Goal: Find specific page/section: Find specific page/section

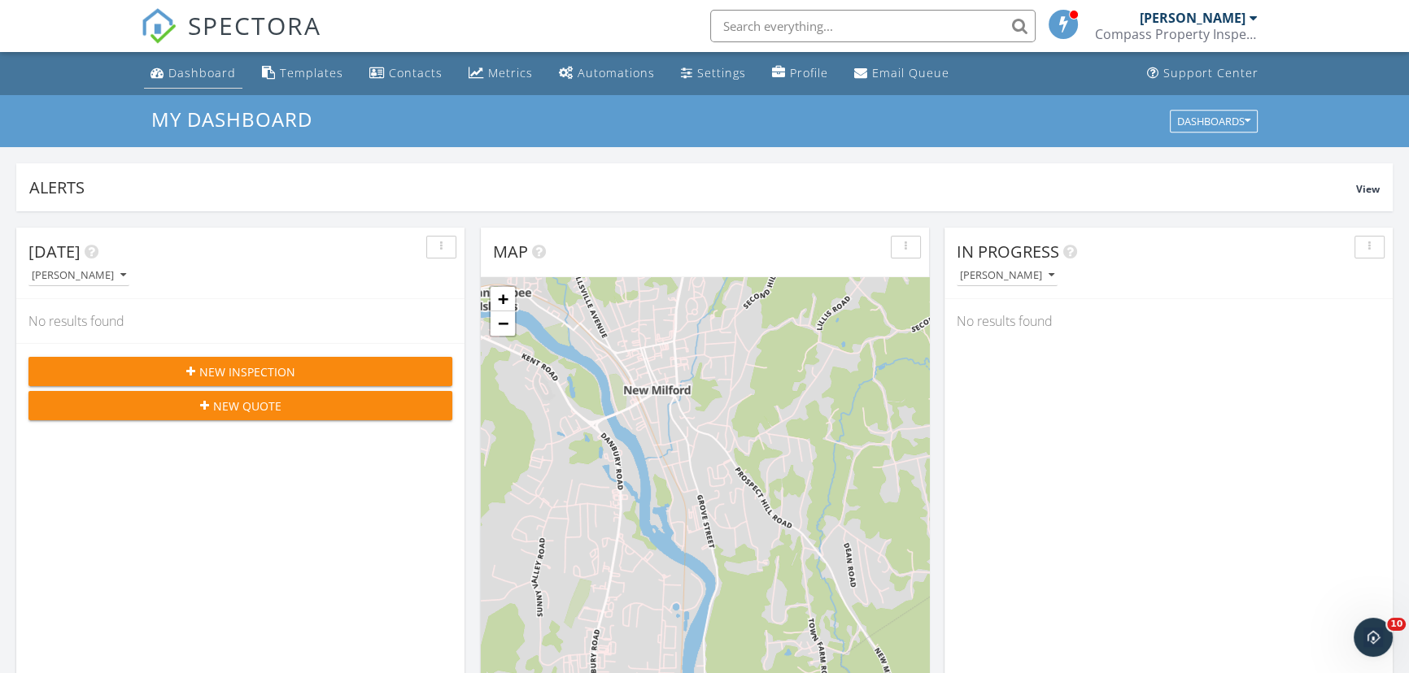
click at [187, 71] on div "Dashboard" at bounding box center [202, 72] width 68 height 15
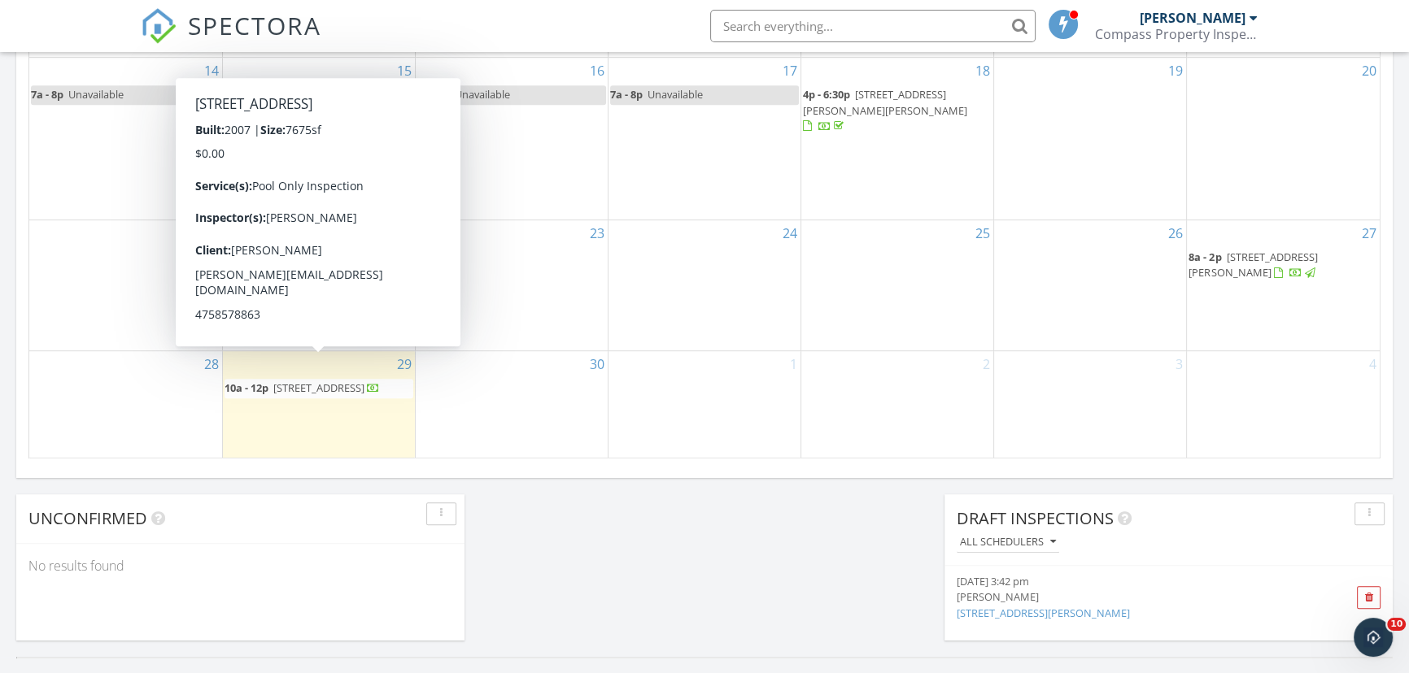
click at [338, 381] on span "9 Banks Dr, Weston 06883" at bounding box center [318, 388] width 91 height 15
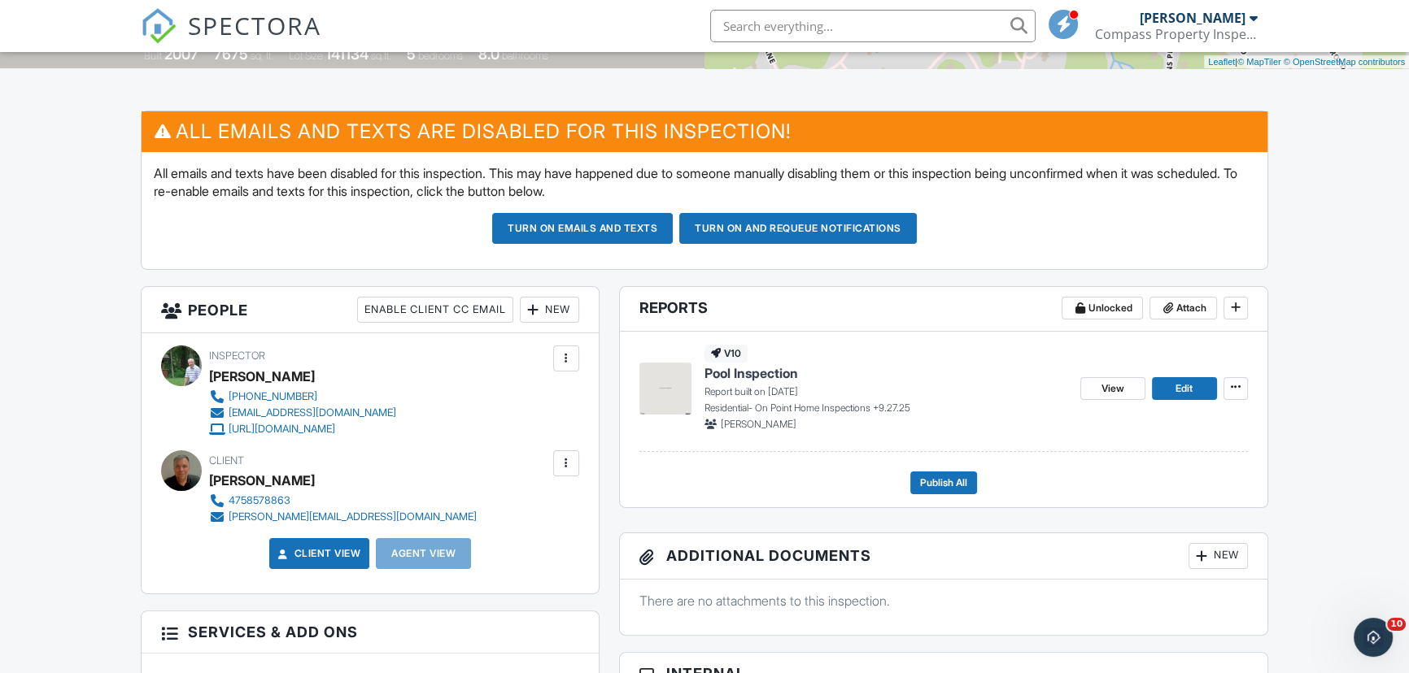
scroll to position [368, 0]
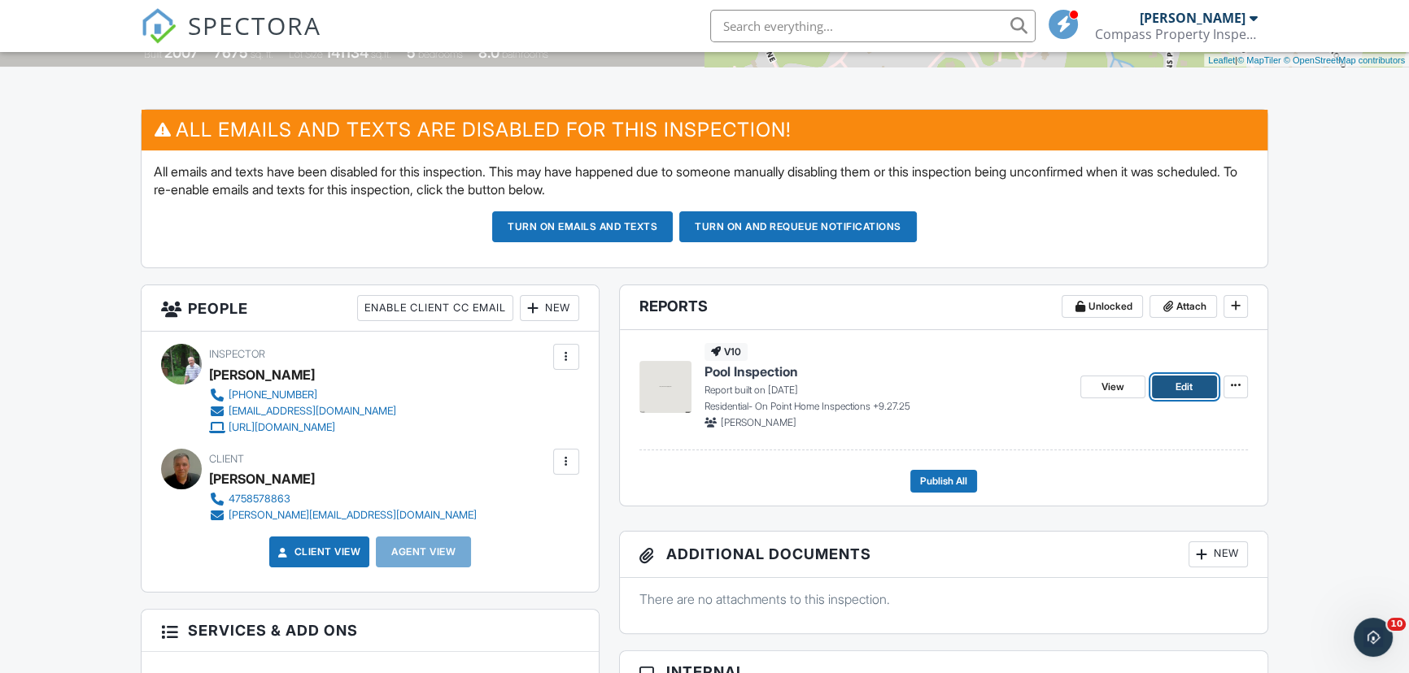
click at [1181, 386] on span "Edit" at bounding box center [1183, 387] width 17 height 16
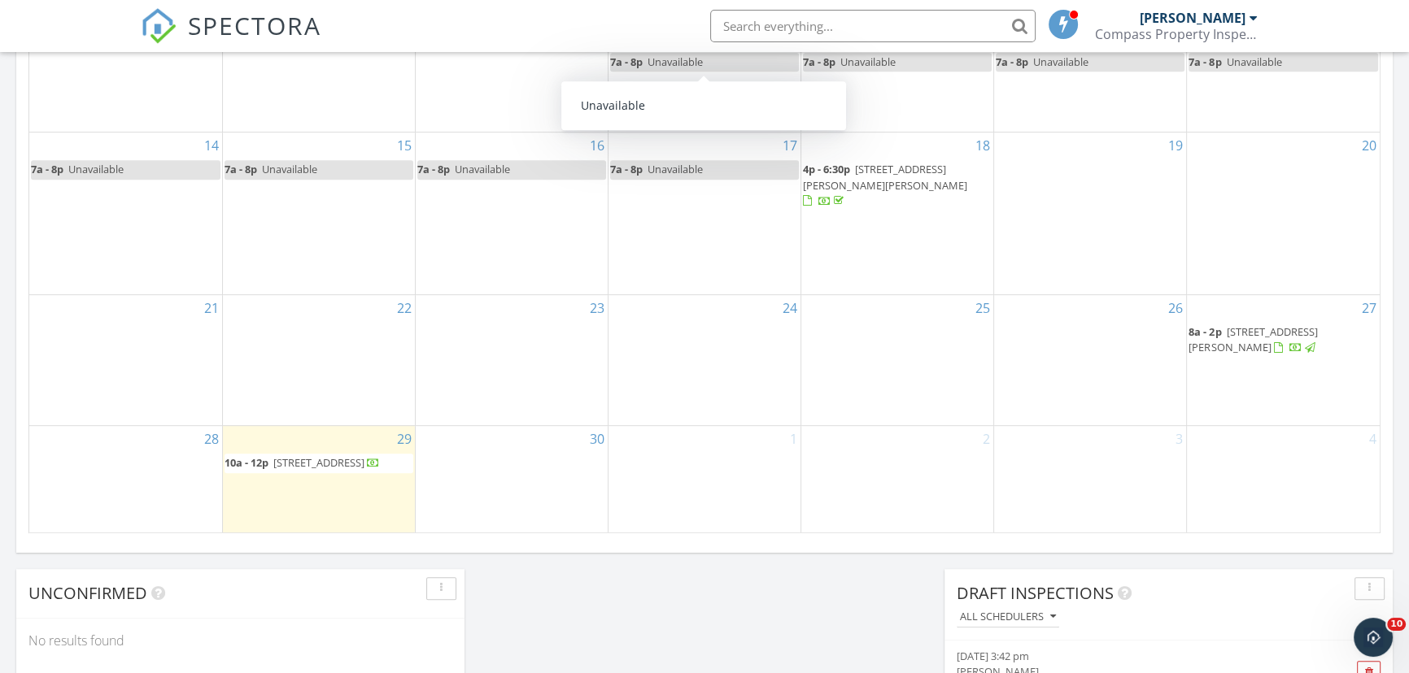
scroll to position [961, 0]
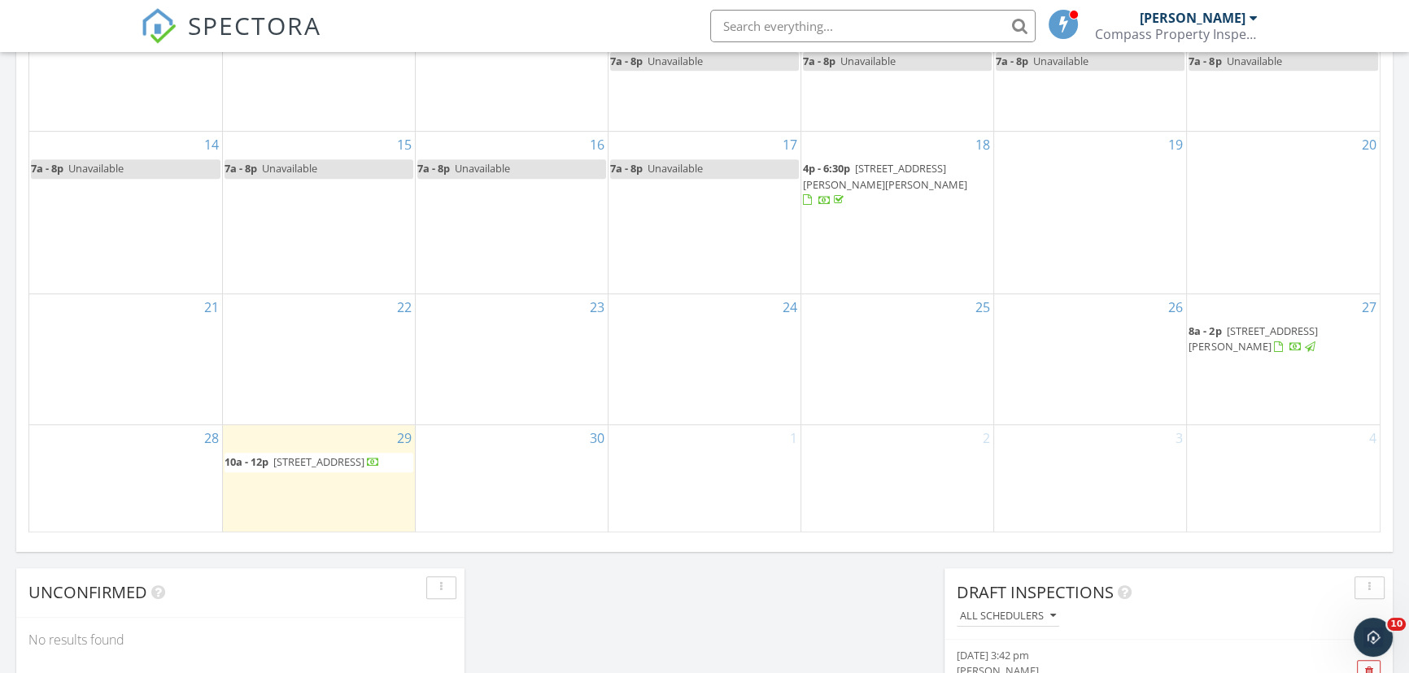
click at [288, 455] on span "9 Banks Dr, Weston 06883" at bounding box center [318, 462] width 91 height 15
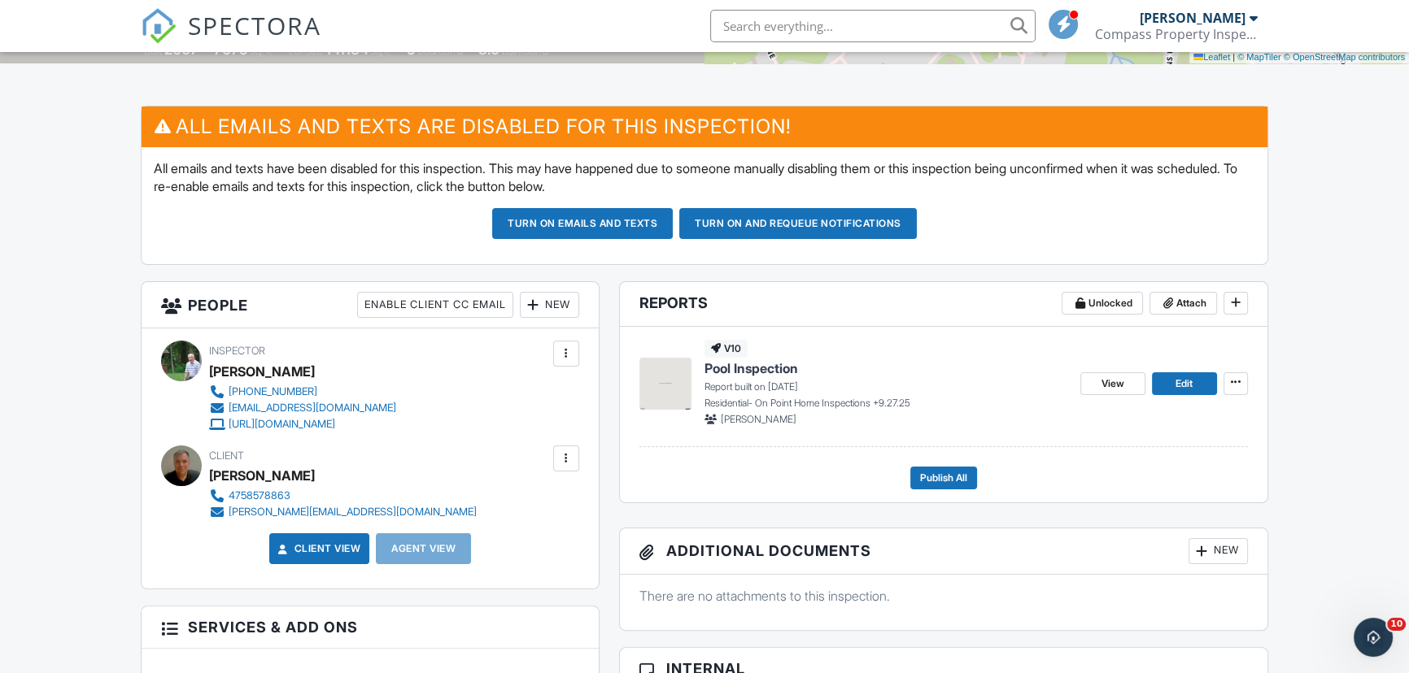
scroll to position [370, 0]
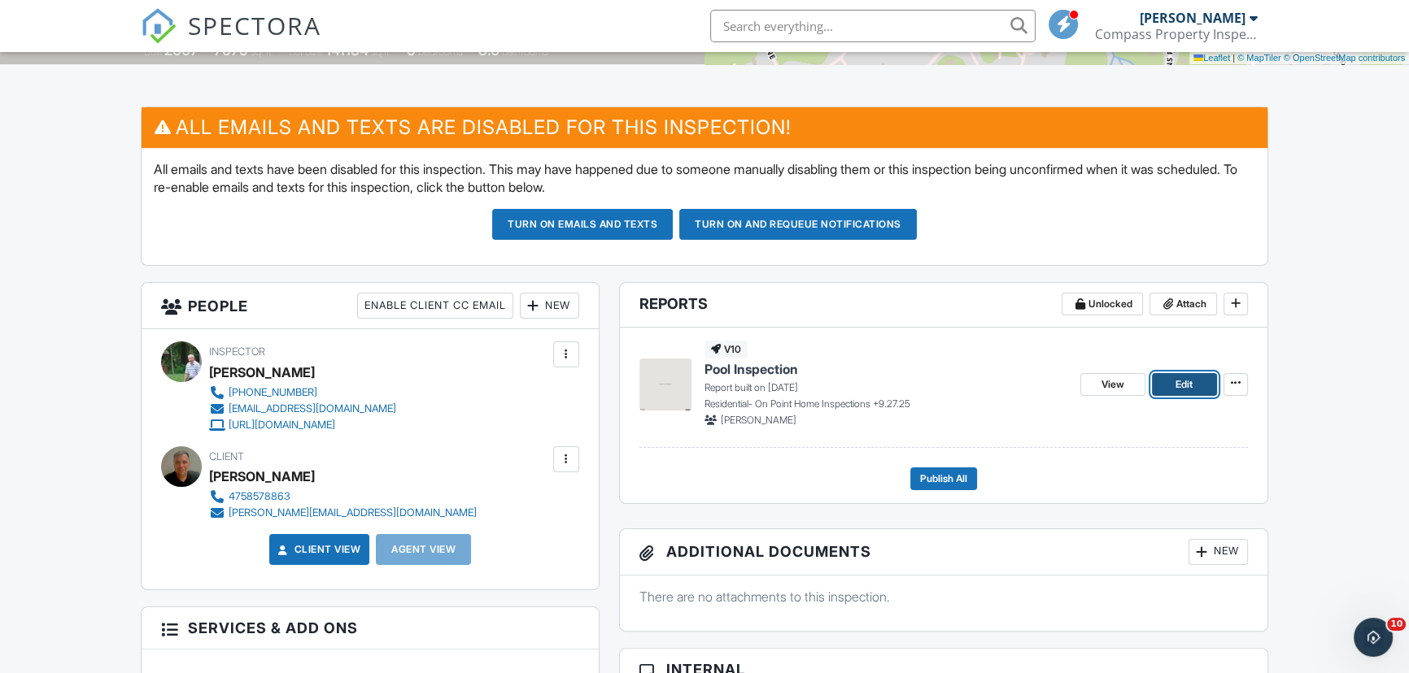
click at [1179, 386] on span "Edit" at bounding box center [1183, 385] width 17 height 16
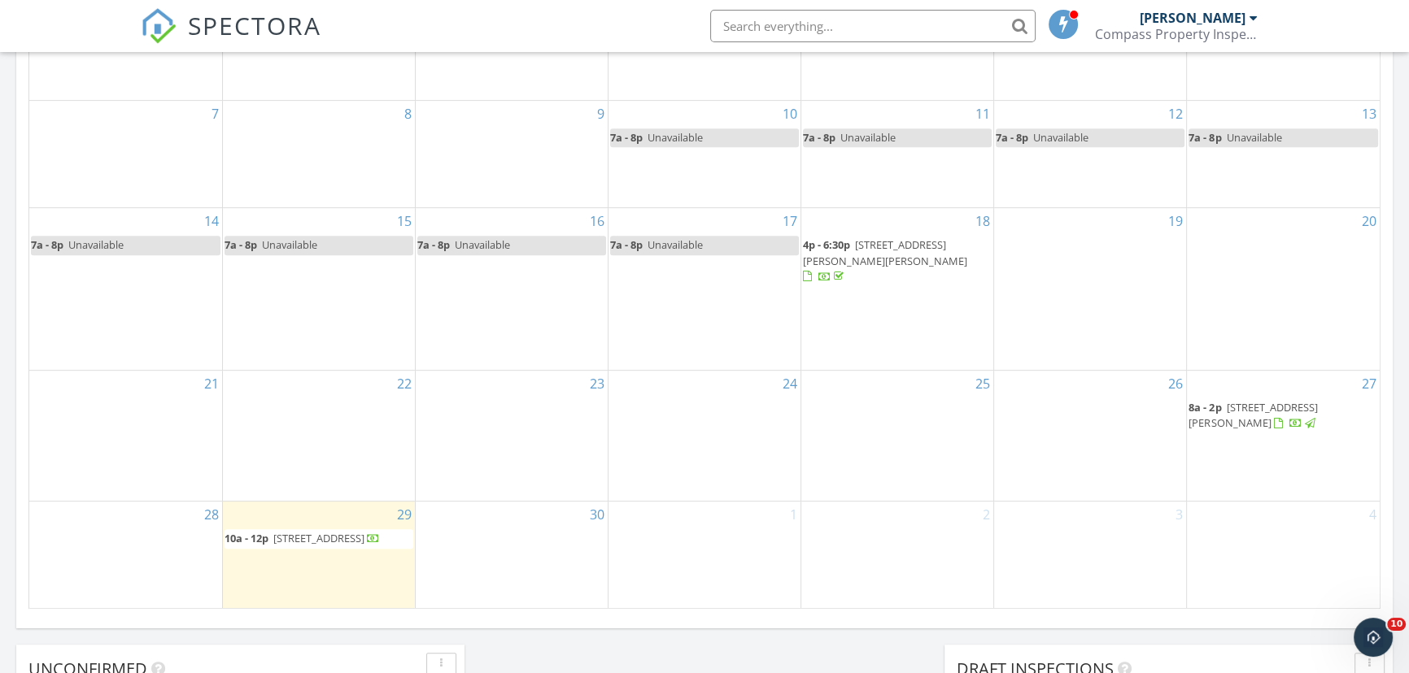
scroll to position [886, 0]
click at [297, 530] on span "9 Banks Dr, Weston 06883" at bounding box center [318, 537] width 91 height 15
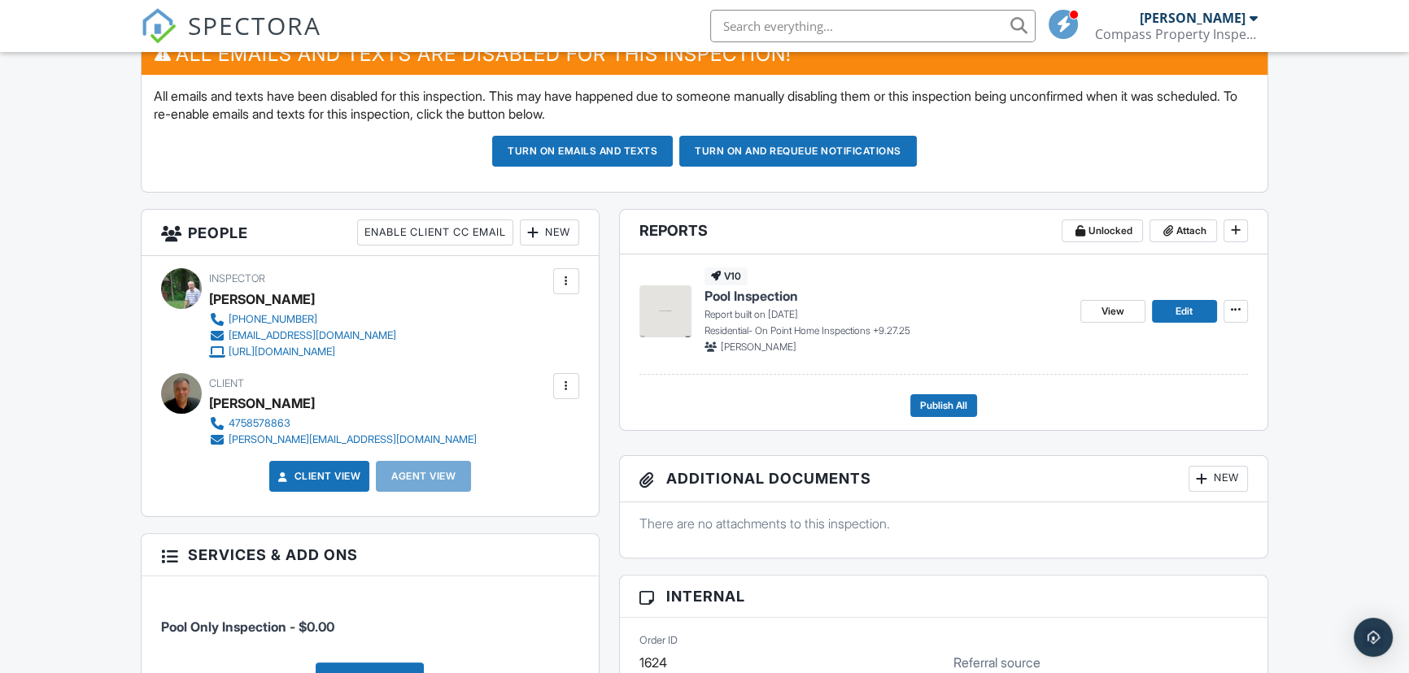
click at [563, 381] on div at bounding box center [566, 386] width 16 height 16
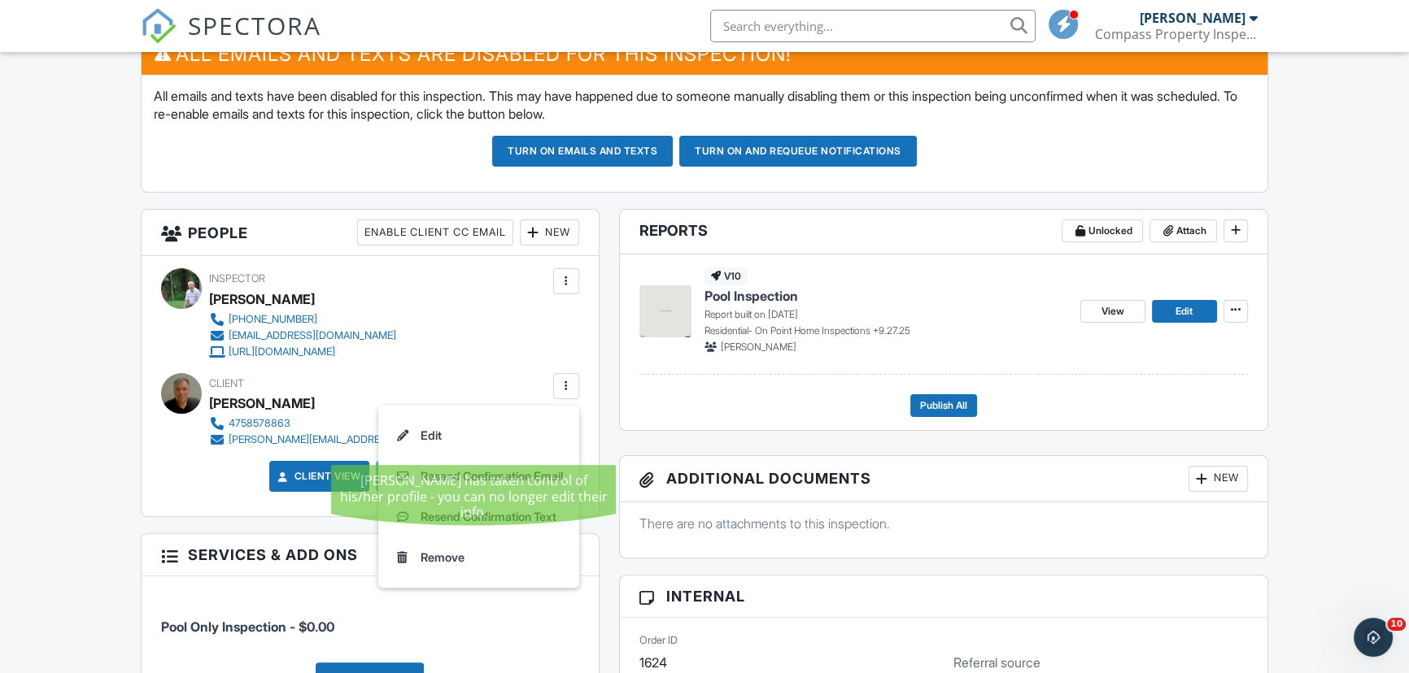
click at [446, 431] on li "Edit" at bounding box center [478, 436] width 181 height 41
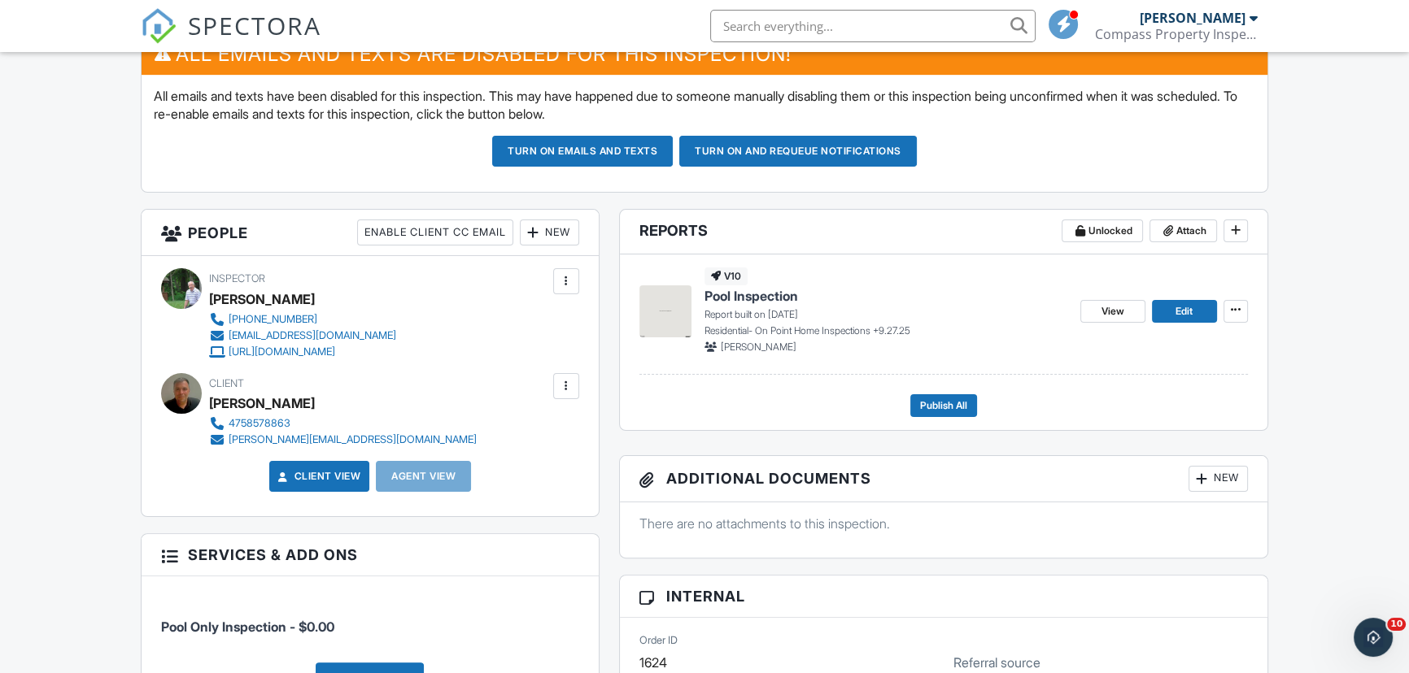
click at [567, 381] on div at bounding box center [566, 386] width 16 height 16
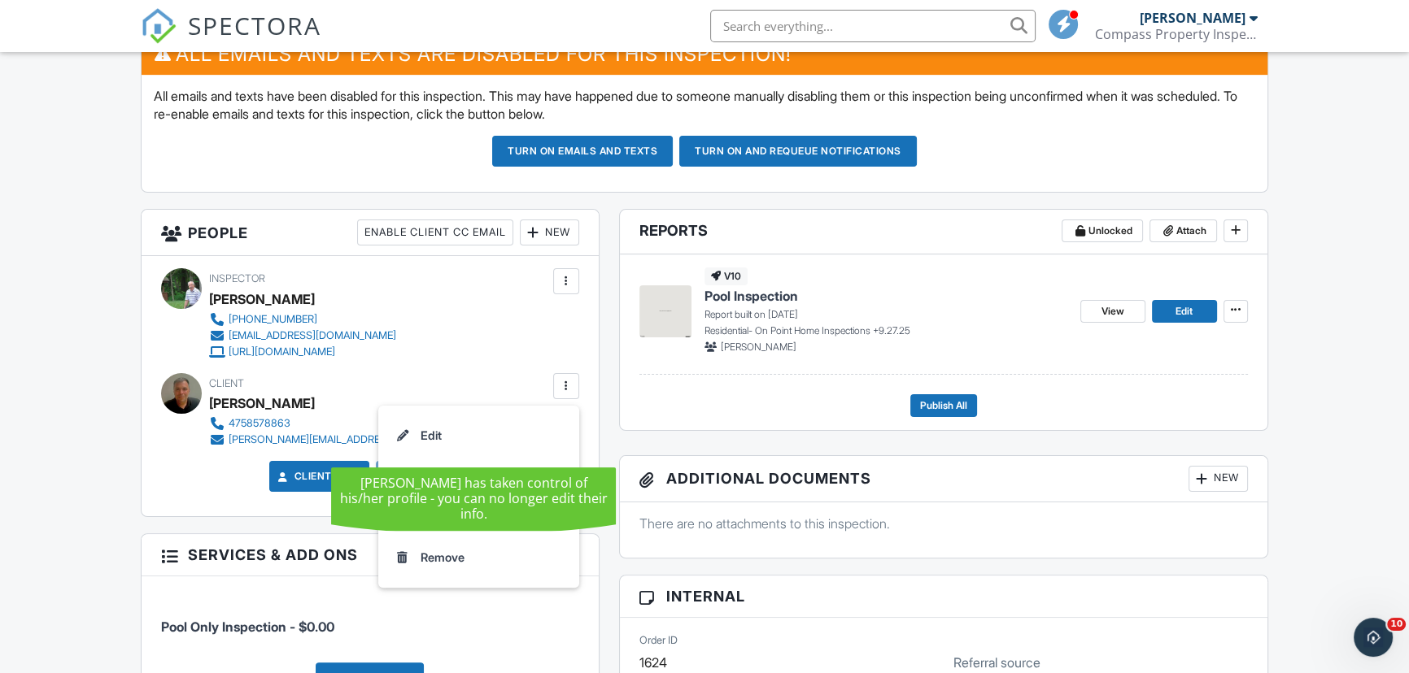
click at [467, 430] on li "Edit" at bounding box center [478, 436] width 181 height 41
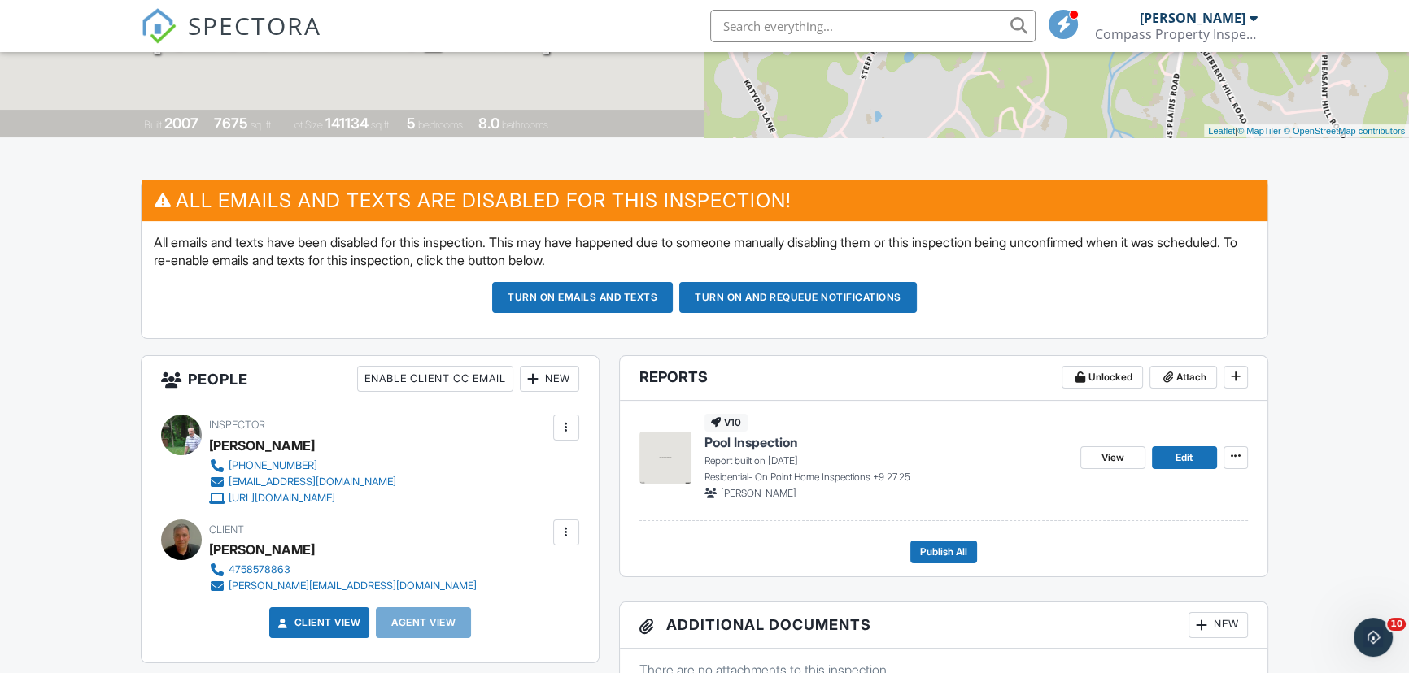
scroll to position [296, 0]
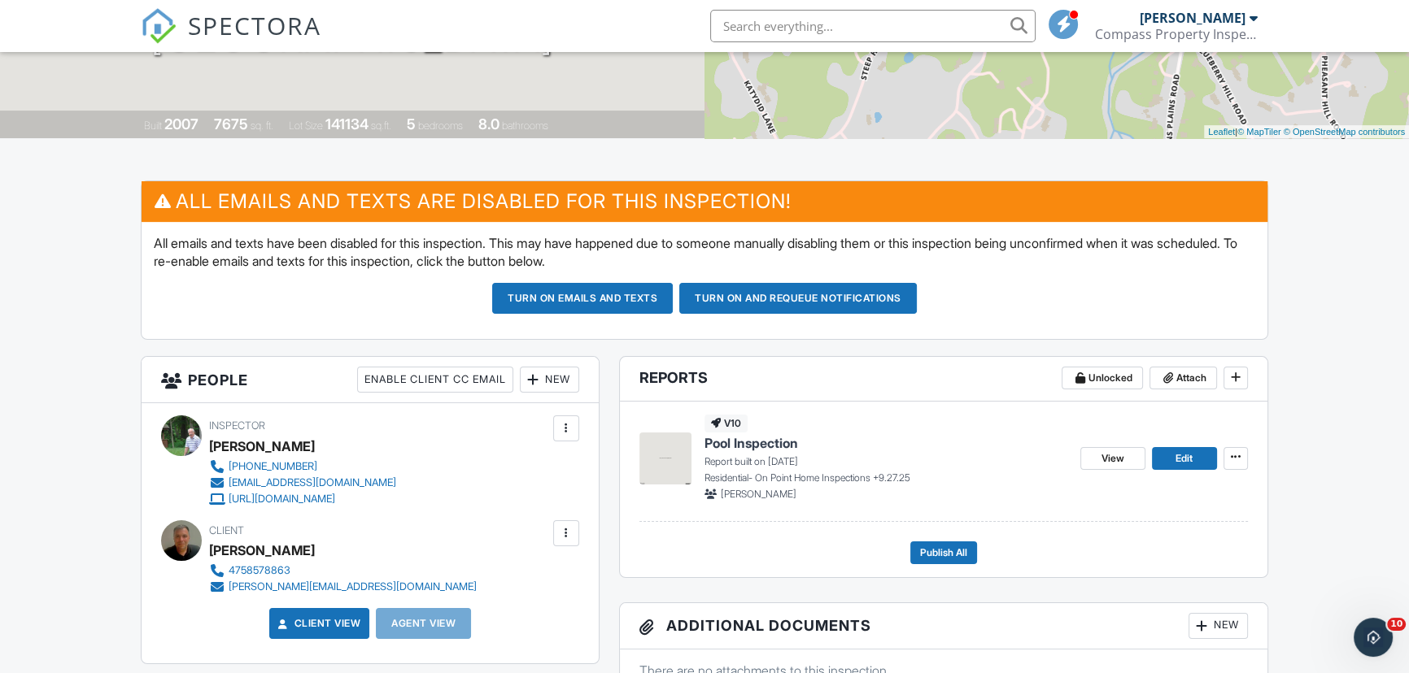
click at [307, 625] on link "Client View" at bounding box center [318, 624] width 86 height 16
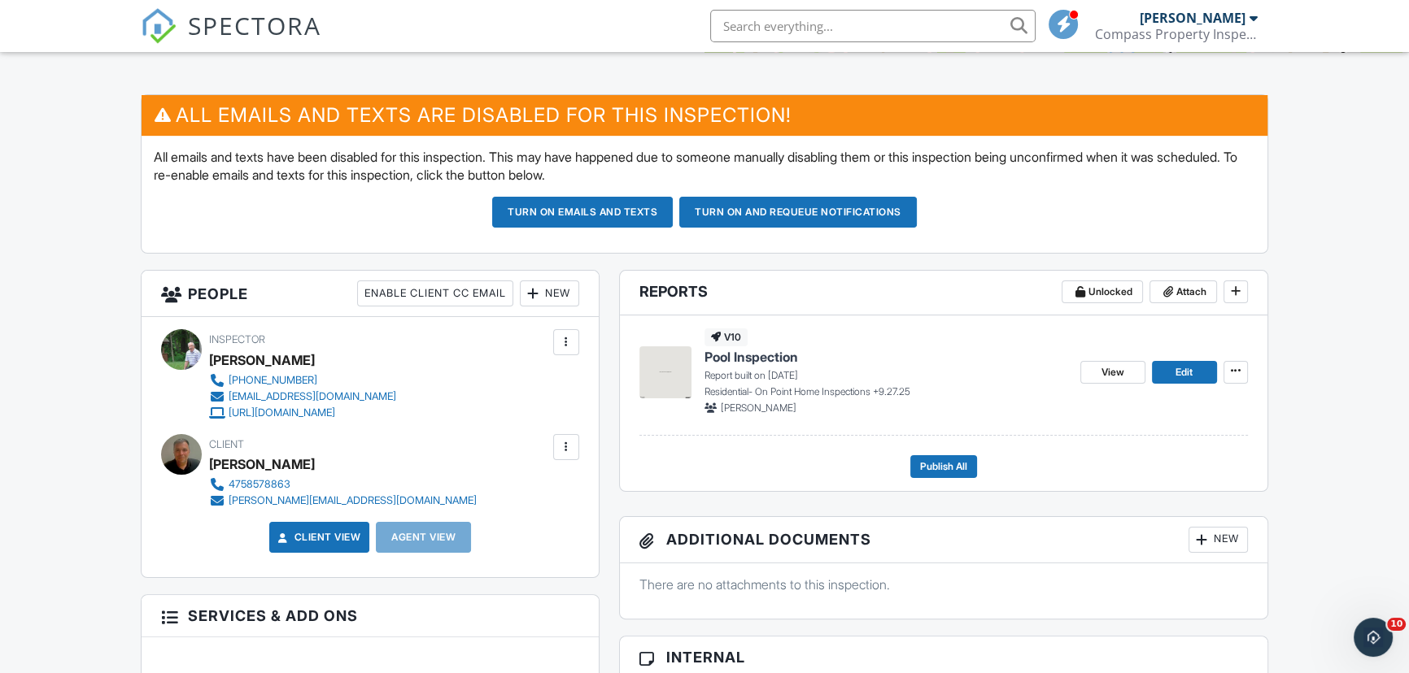
scroll to position [381, 0]
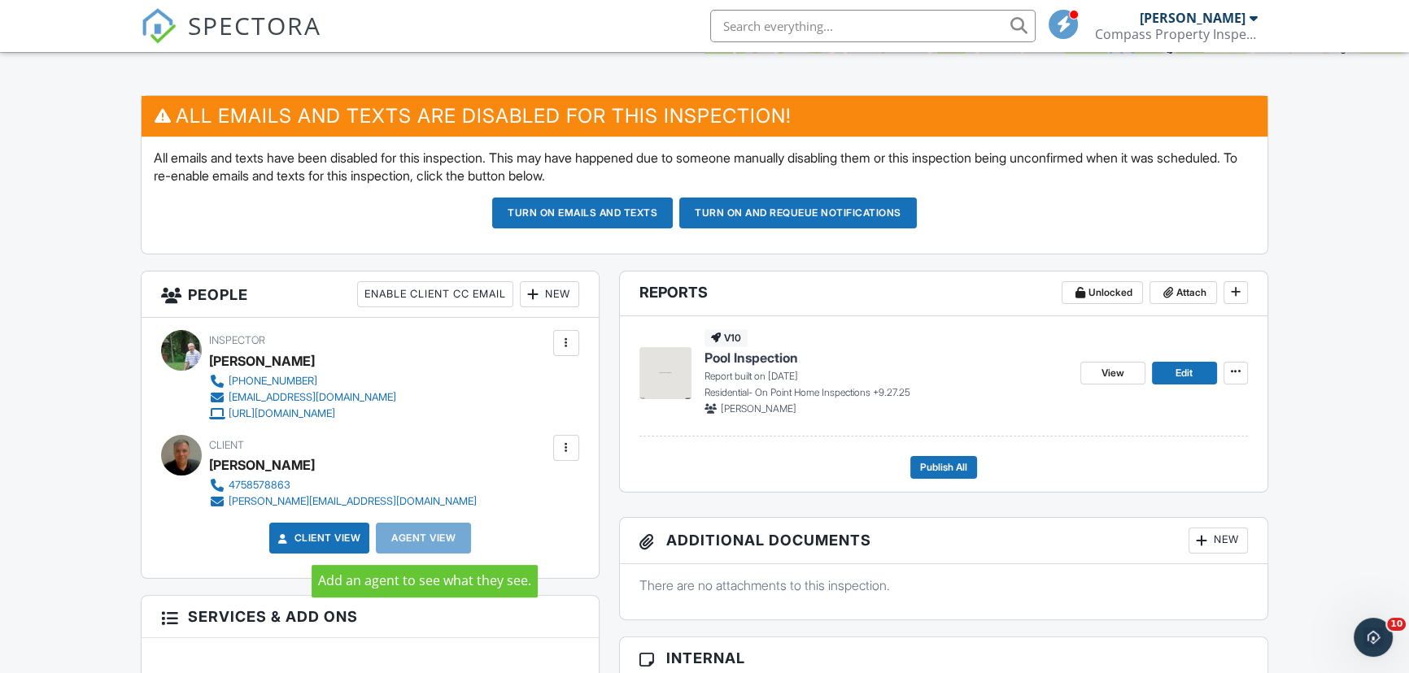
click at [436, 539] on div "Agent View" at bounding box center [423, 538] width 95 height 31
click at [566, 443] on div at bounding box center [566, 448] width 16 height 16
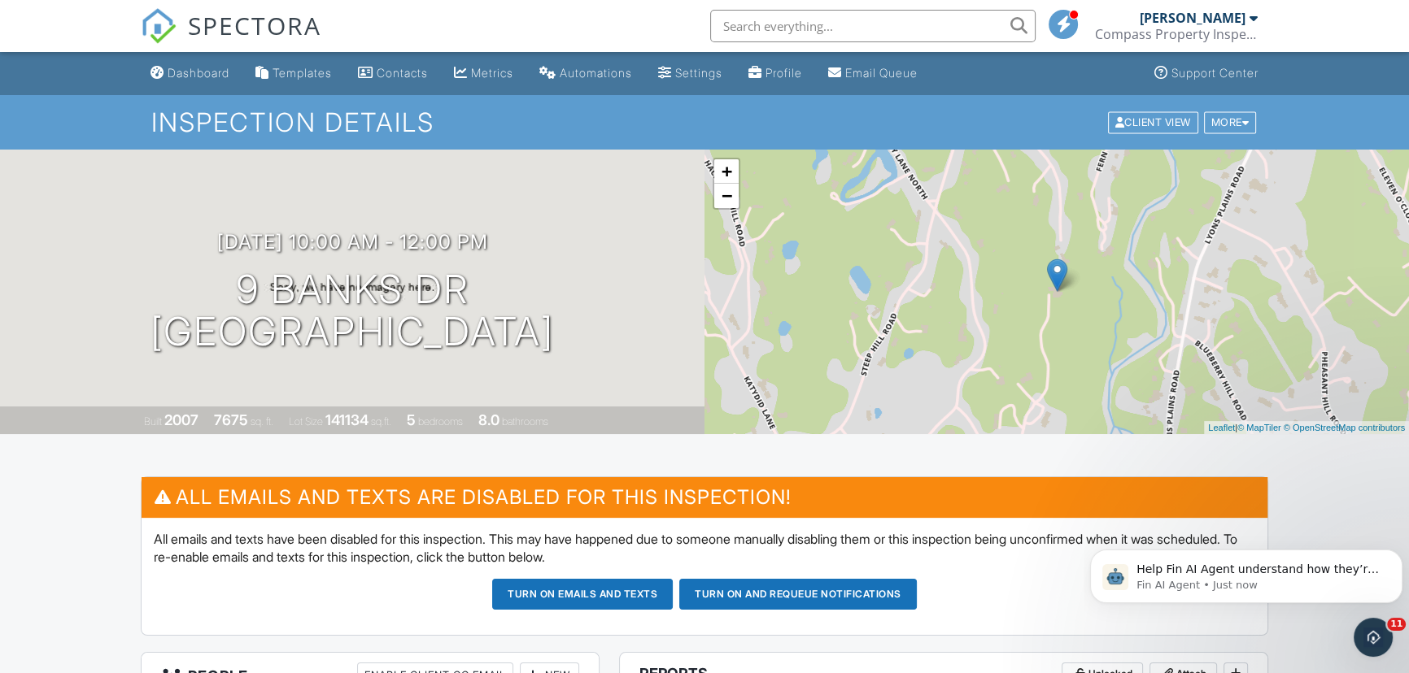
scroll to position [0, 0]
